Goal: Book appointment/travel/reservation

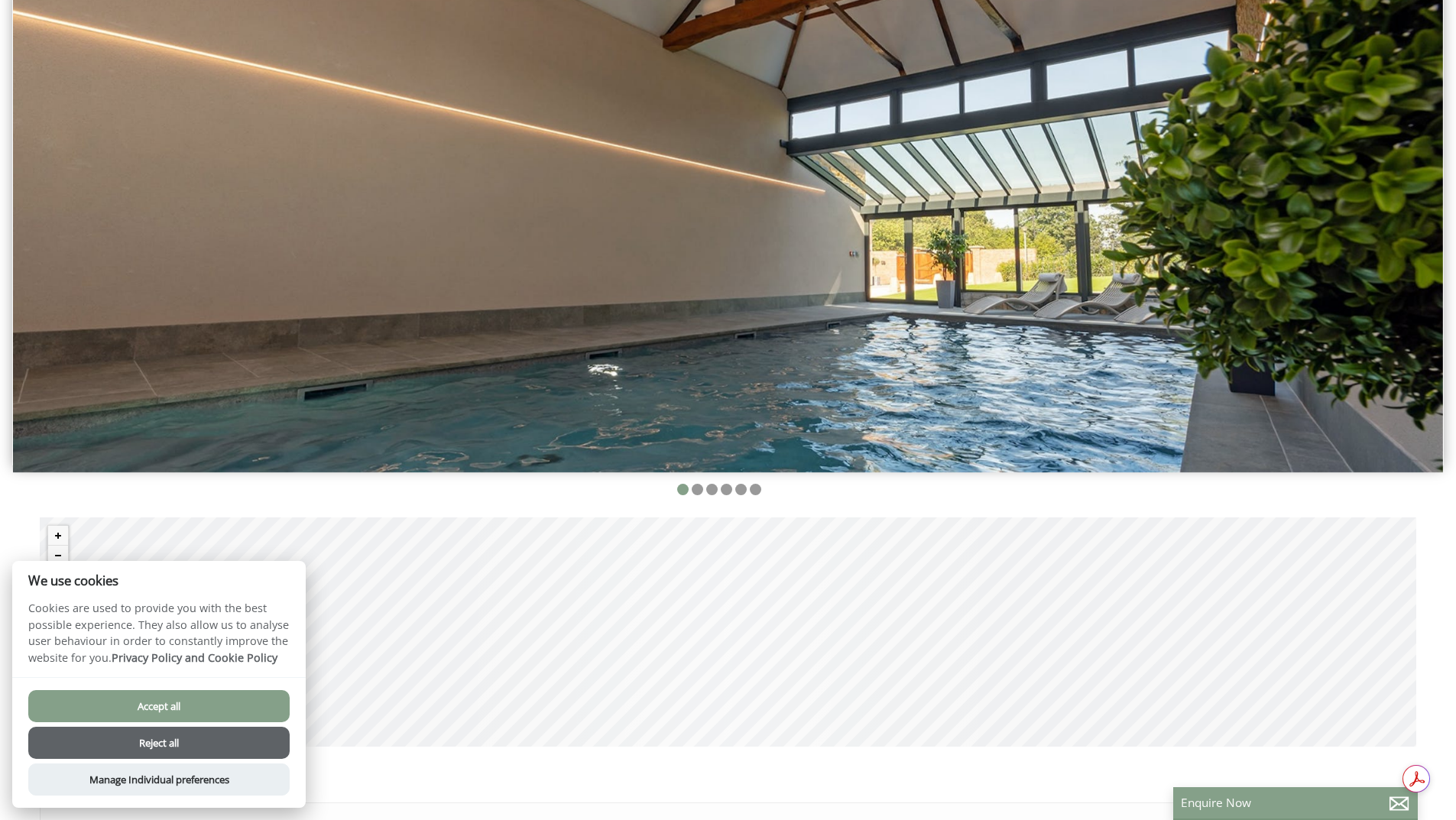
scroll to position [229, 0]
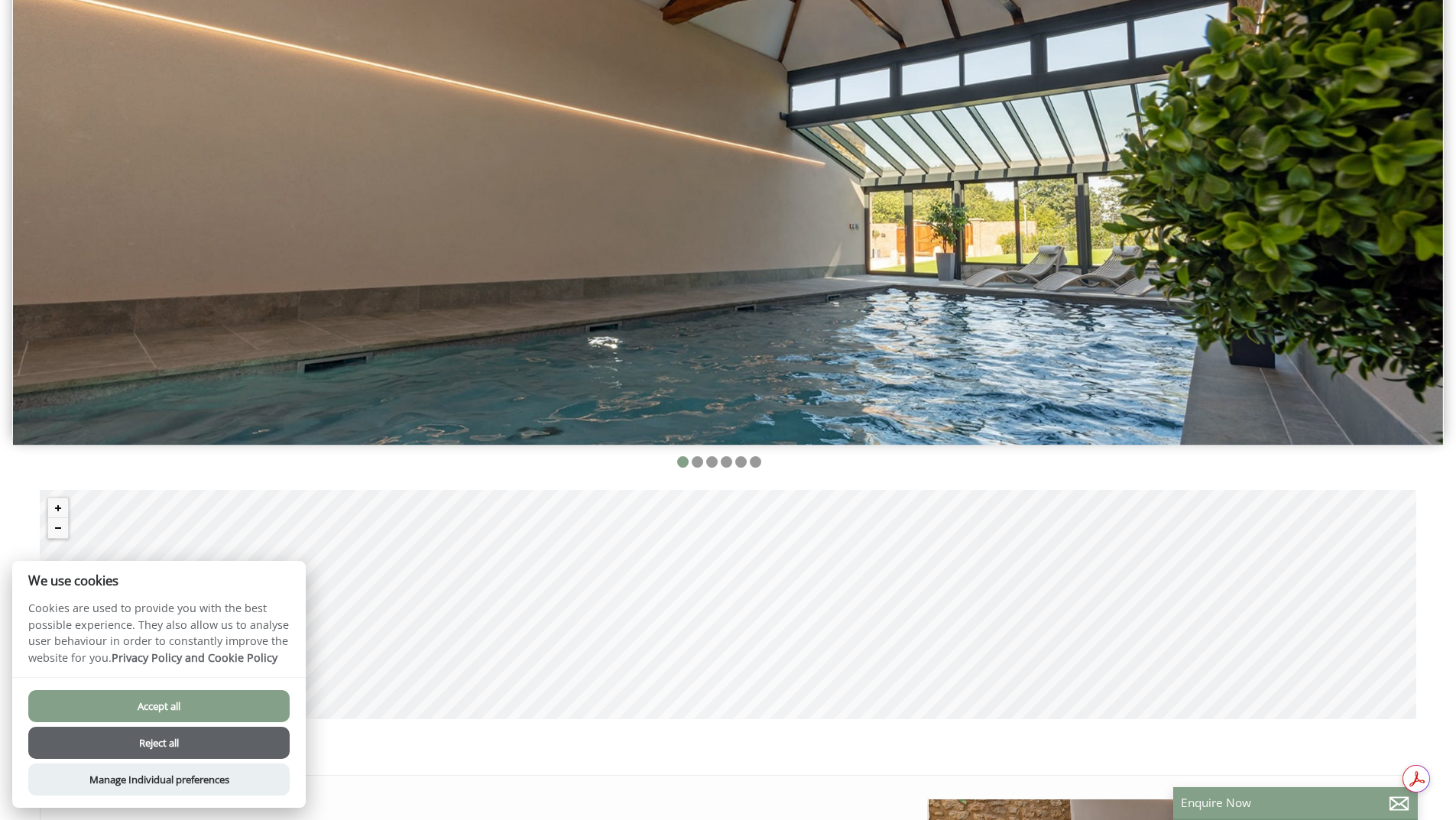
click at [122, 742] on button "Reject all" at bounding box center [158, 743] width 261 height 32
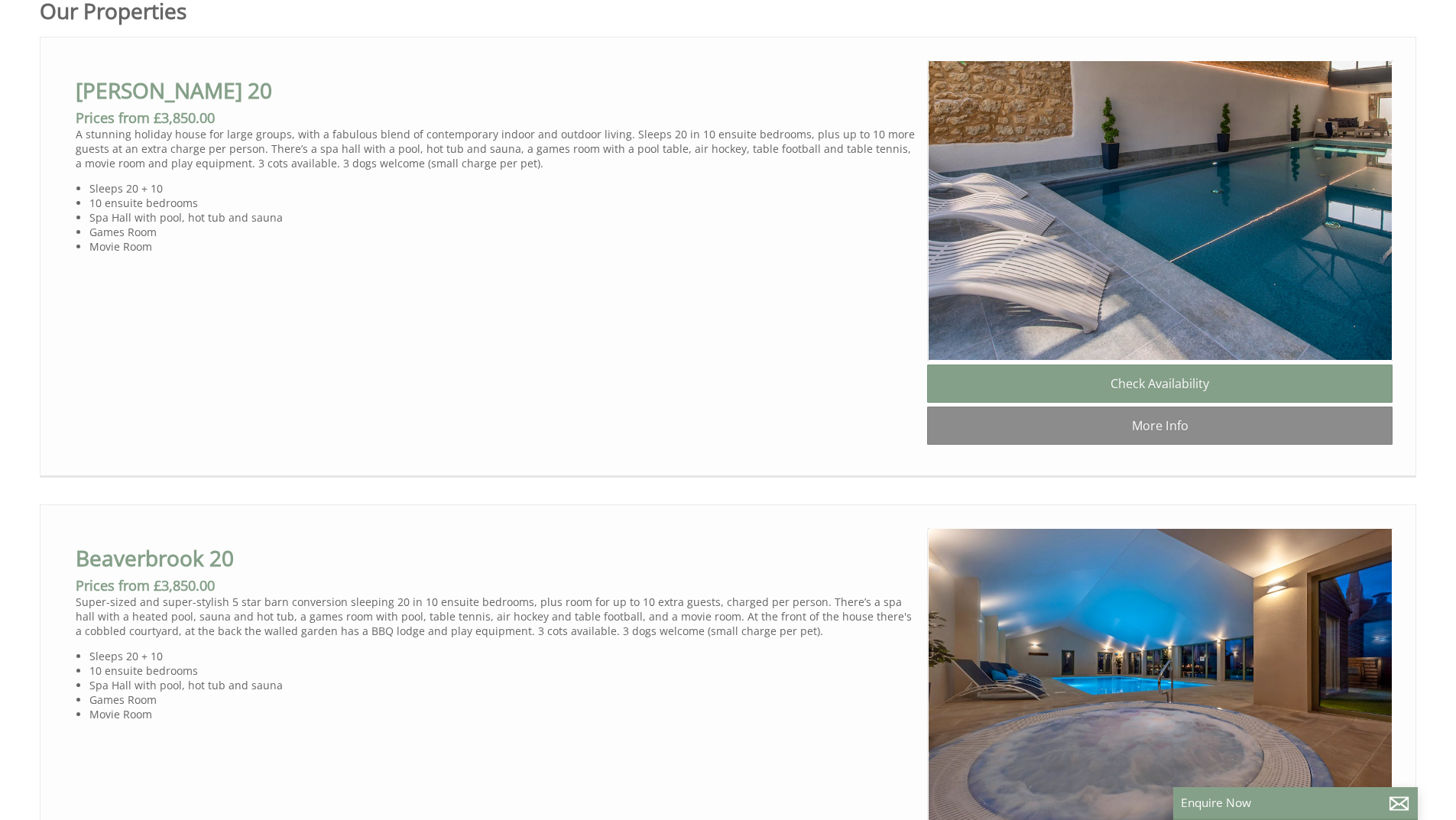
scroll to position [993, 0]
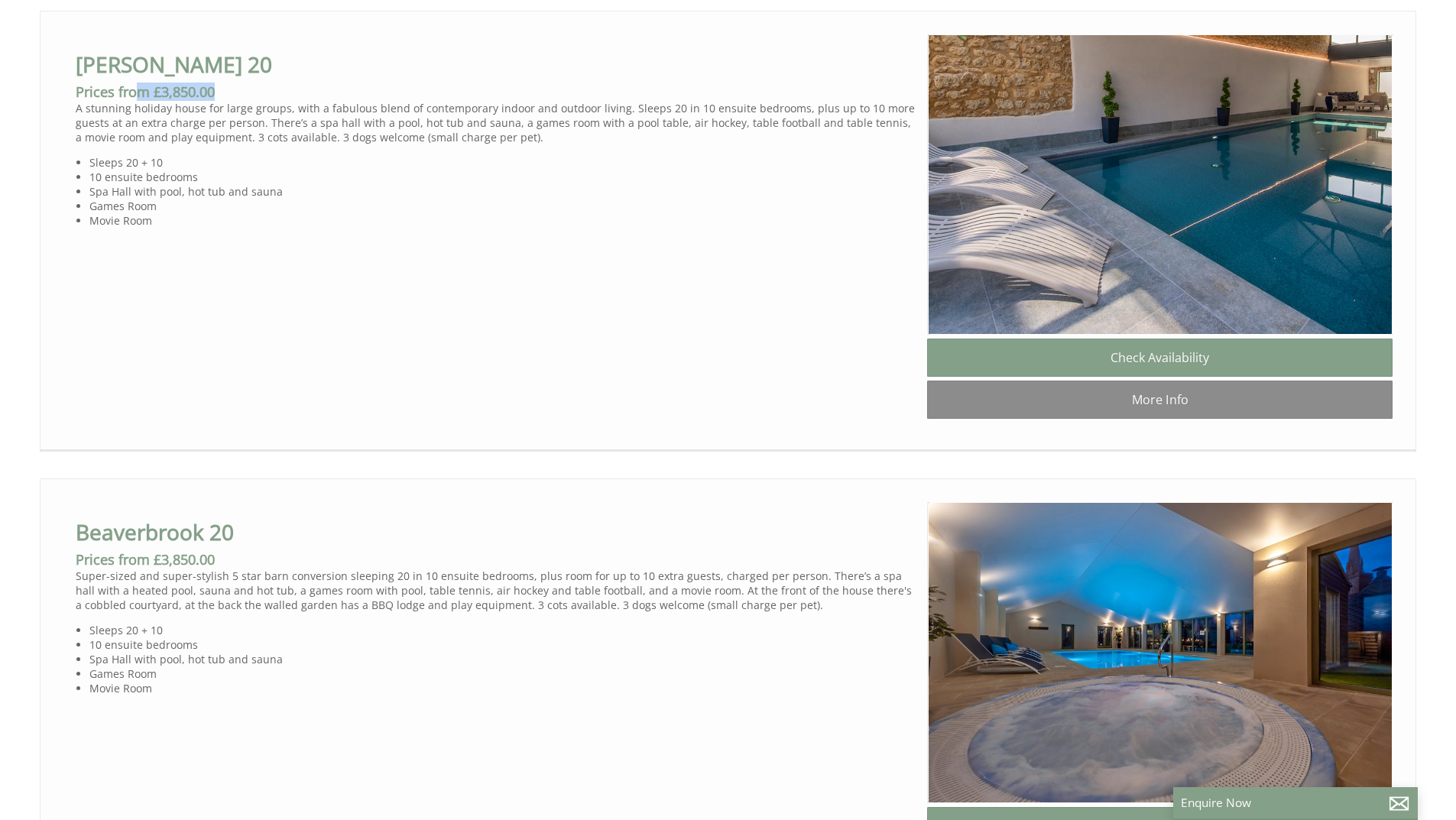
drag, startPoint x: 140, startPoint y: 99, endPoint x: 268, endPoint y: 93, distance: 128.1
click at [268, 93] on h3 "Prices from £3,850.00" at bounding box center [495, 91] width 840 height 18
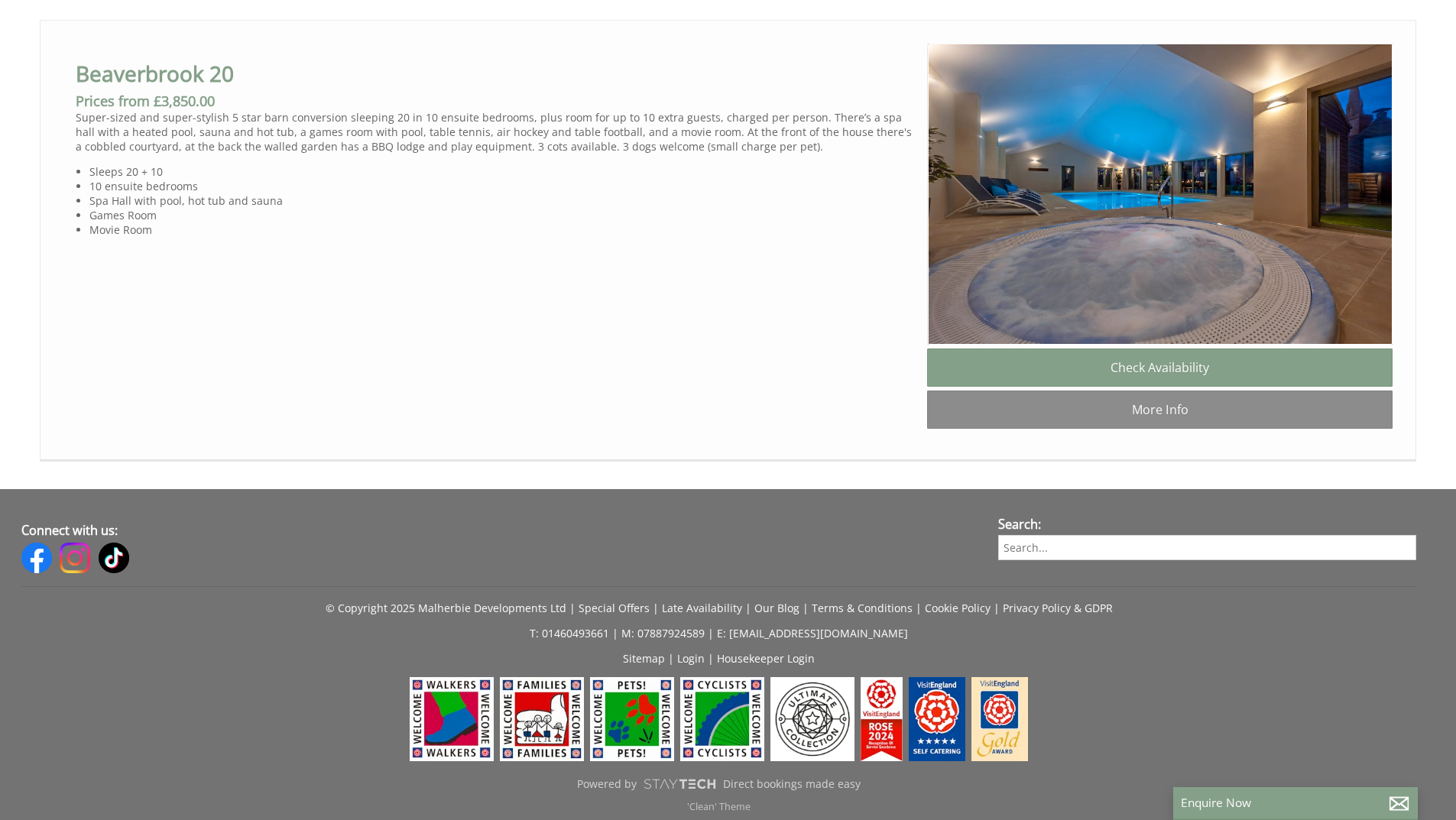
scroll to position [1376, 0]
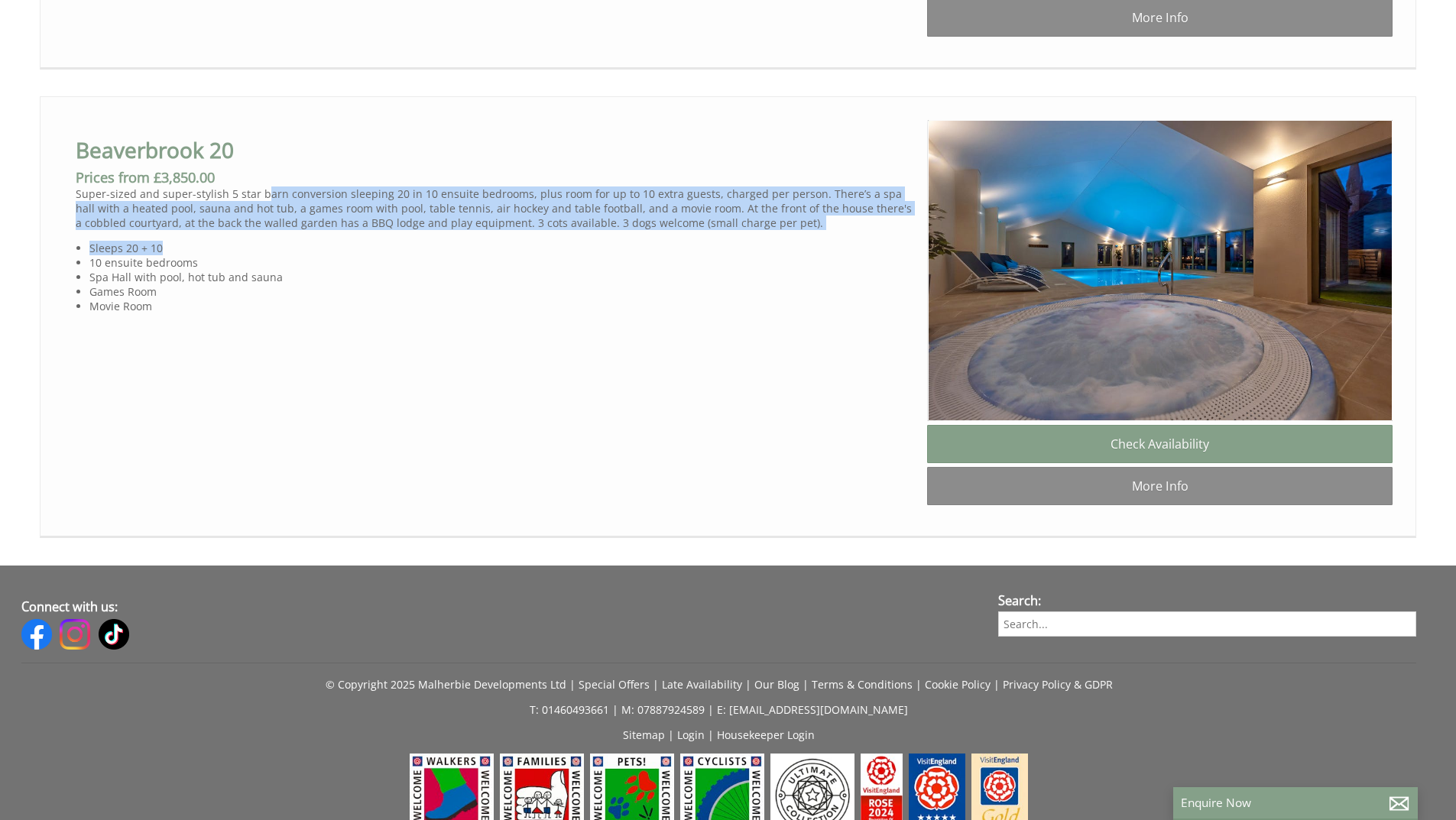
drag, startPoint x: 259, startPoint y: 205, endPoint x: 448, endPoint y: 246, distance: 193.4
click at [448, 246] on div "Beaverbrook 20 Prices from £3,850.00 Super-sized and super-stylish 5 star barn …" at bounding box center [495, 216] width 864 height 193
click at [368, 230] on p "Super-sized and super-stylish 5 star barn conversion sleeping 20 in 10 ensuite …" at bounding box center [495, 208] width 840 height 43
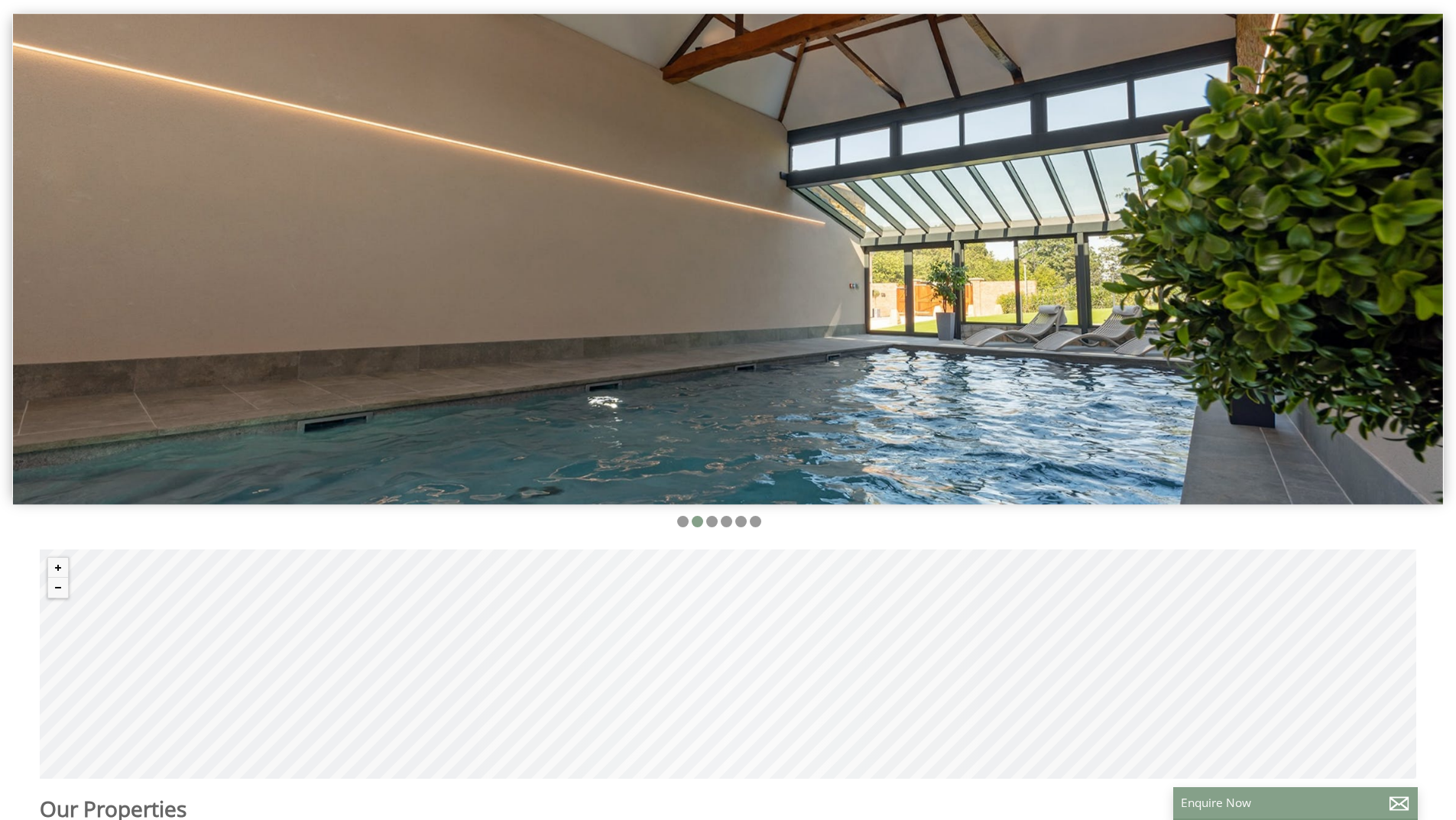
scroll to position [153, 0]
